Goal: Task Accomplishment & Management: Complete application form

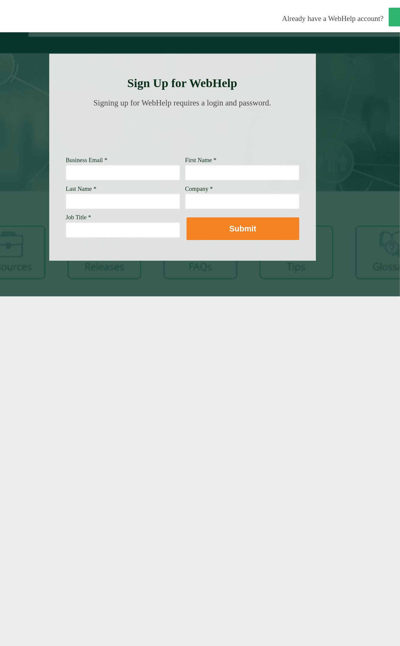
scroll to position [0, 2]
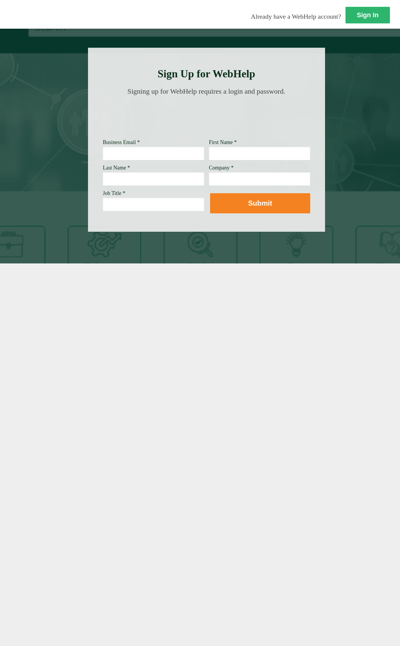
click at [152, 159] on input "Business Email *" at bounding box center [153, 153] width 101 height 14
type input "[PERSON_NAME][EMAIL_ADDRESS][PERSON_NAME][DOMAIN_NAME]"
type input "[PERSON_NAME]"
drag, startPoint x: 164, startPoint y: 154, endPoint x: 138, endPoint y: 159, distance: 26.1
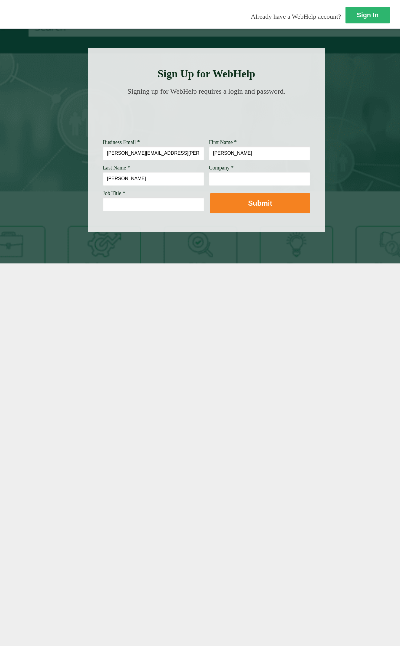
click at [138, 159] on input "[PERSON_NAME][EMAIL_ADDRESS][PERSON_NAME][DOMAIN_NAME]" at bounding box center [153, 153] width 101 height 14
click at [262, 180] on input "Company *" at bounding box center [259, 179] width 101 height 14
paste input "WellsFargo"
click at [222, 177] on input "WellsFargo" at bounding box center [259, 179] width 101 height 14
type input "[PERSON_NAME] Fargo"
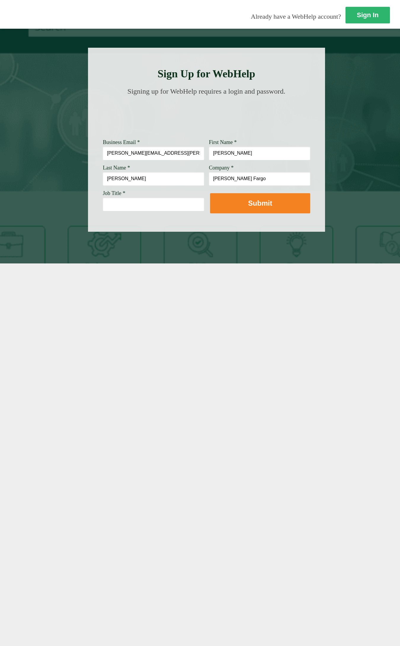
click at [152, 199] on input "Job Title *" at bounding box center [153, 204] width 101 height 14
type input "Customer Service Associate Manager"
click at [262, 229] on div at bounding box center [200, 323] width 400 height 646
click at [254, 209] on button "Submit" at bounding box center [260, 203] width 100 height 20
click at [190, 157] on input "Business Email *" at bounding box center [153, 153] width 101 height 14
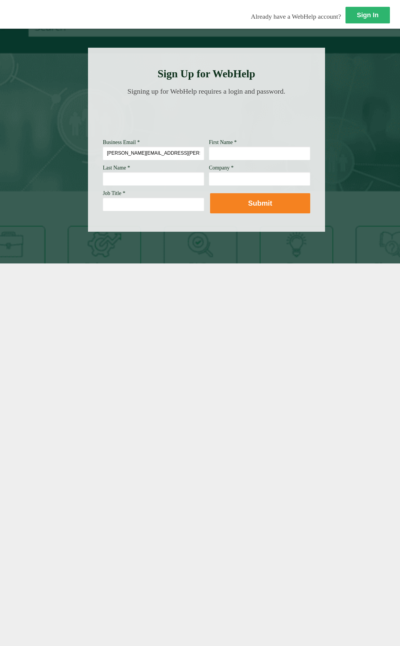
type input "Alicia.K.Daniel@wellsfargo.com"
click at [238, 155] on input "First Name *" at bounding box center [259, 153] width 101 height 14
type input "[PERSON_NAME]"
type input "[PERSON_NAME] Fargo"
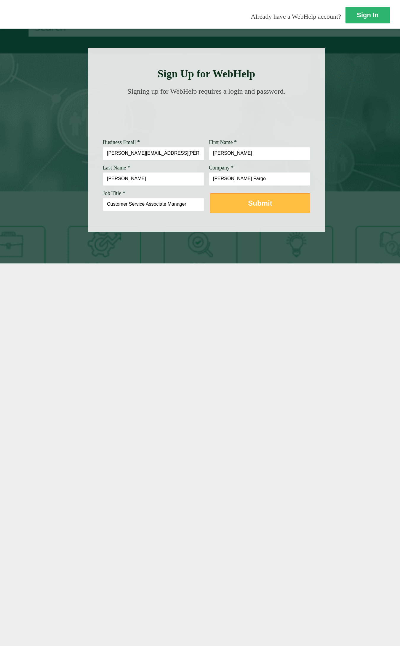
type input "Customer Service Associate Manager"
click at [260, 204] on strong "Submit" at bounding box center [260, 203] width 24 height 8
